Goal: Find specific page/section: Find specific page/section

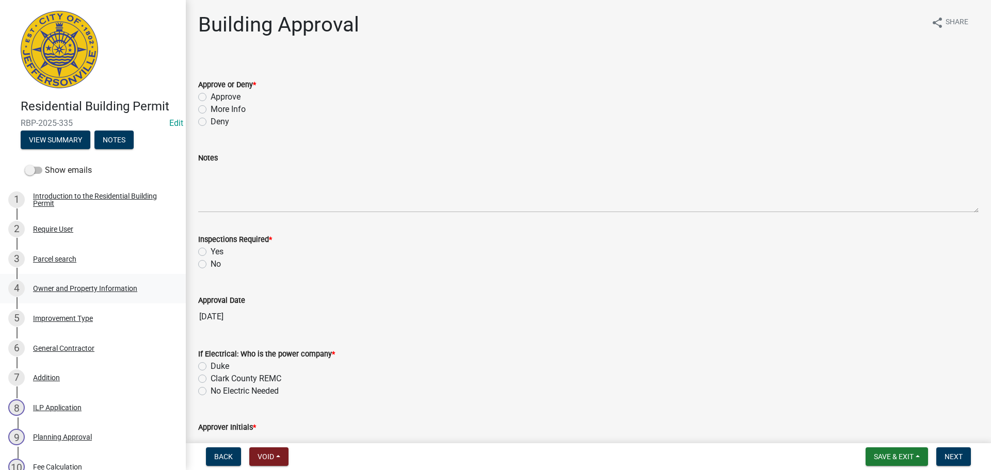
click at [86, 285] on div "Owner and Property Information" at bounding box center [85, 288] width 104 height 7
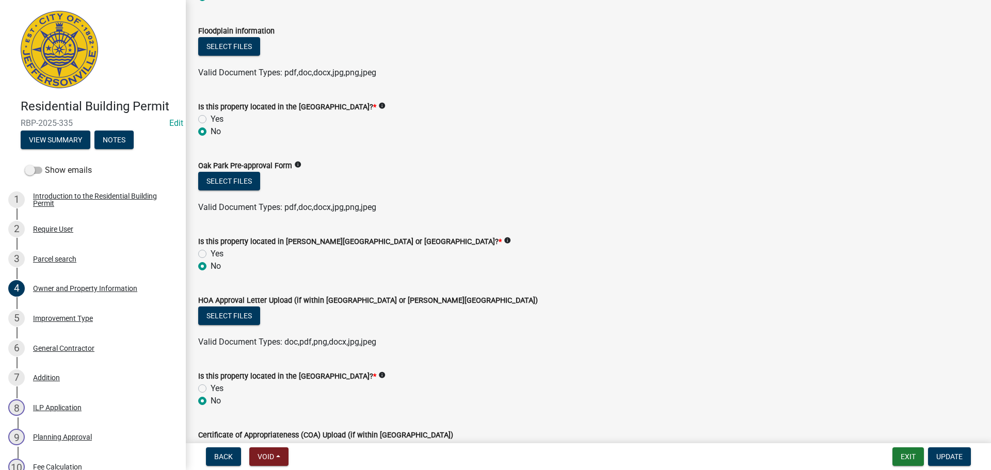
scroll to position [867, 0]
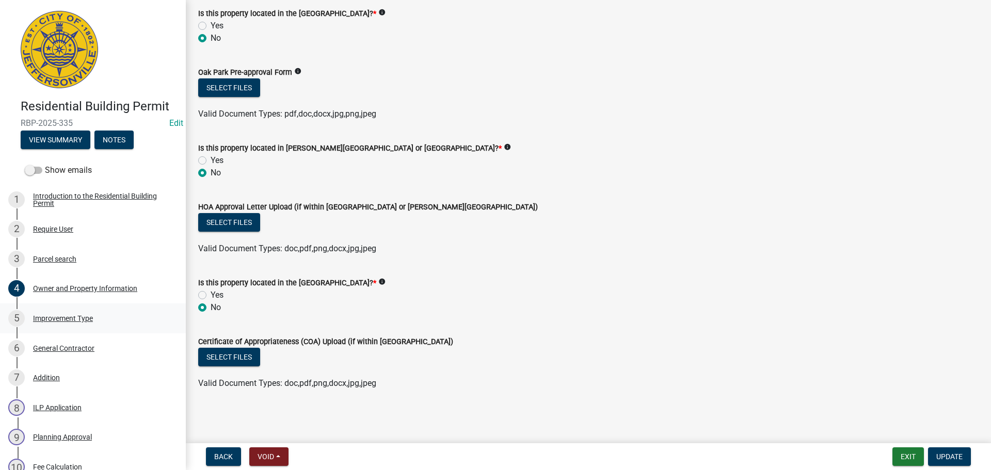
click at [68, 316] on div "Improvement Type" at bounding box center [63, 318] width 60 height 7
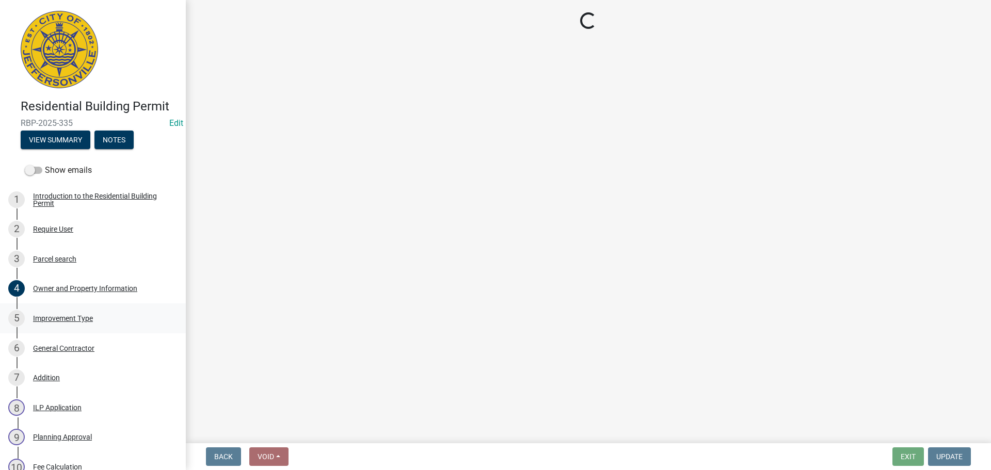
scroll to position [0, 0]
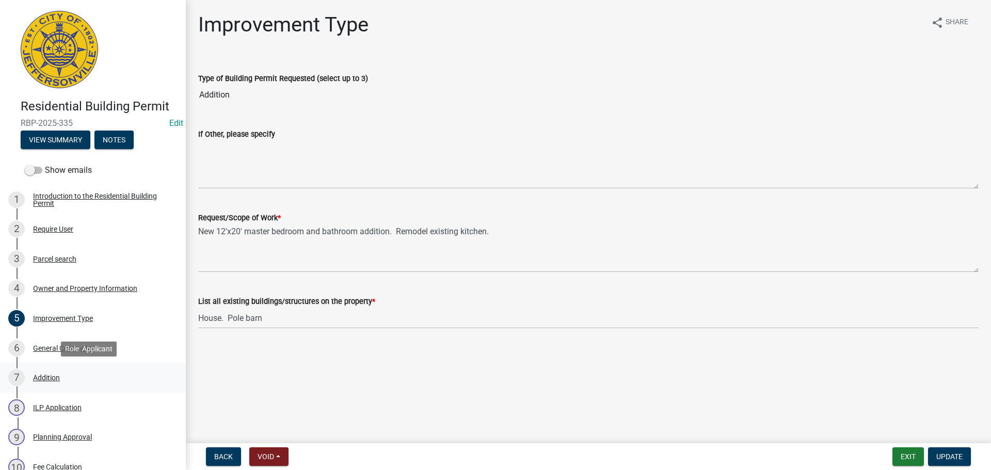
click at [49, 382] on div "7 Addition" at bounding box center [88, 377] width 161 height 17
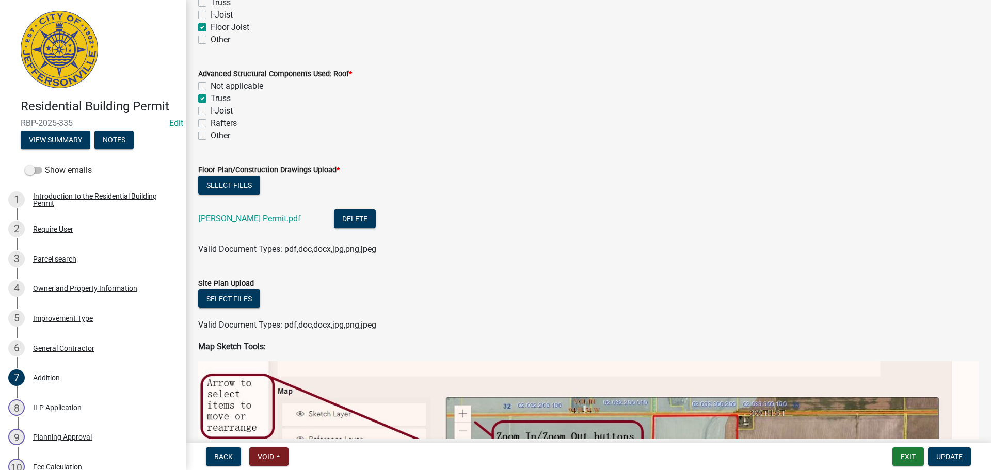
scroll to position [619, 0]
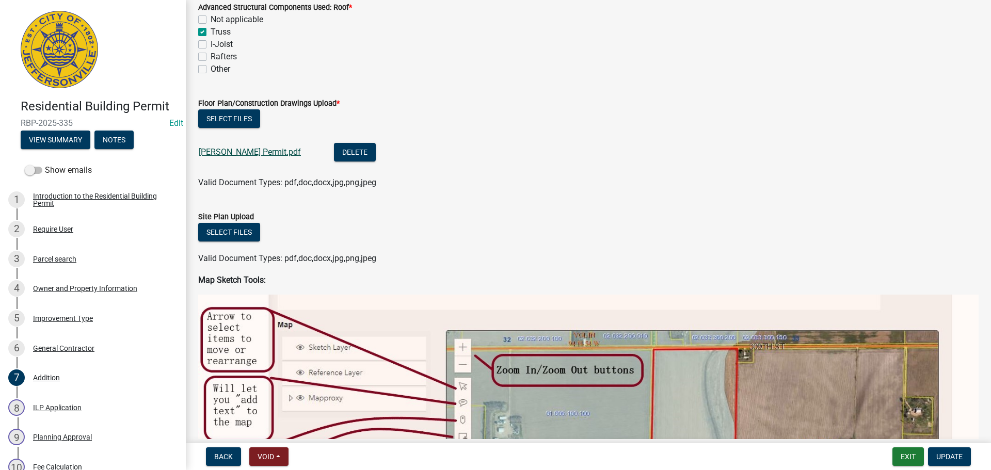
click at [252, 150] on link "Hatfield Permit.pdf" at bounding box center [250, 152] width 102 height 10
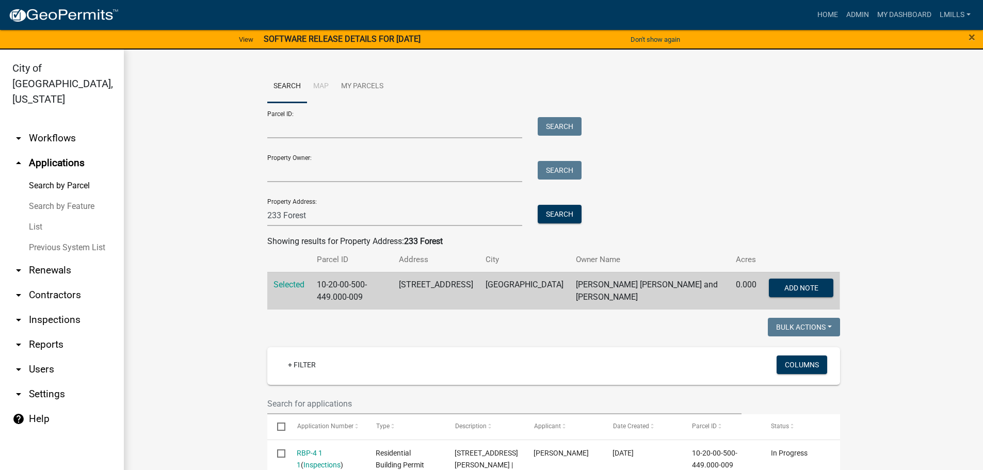
scroll to position [258, 0]
